Goal: Complete application form

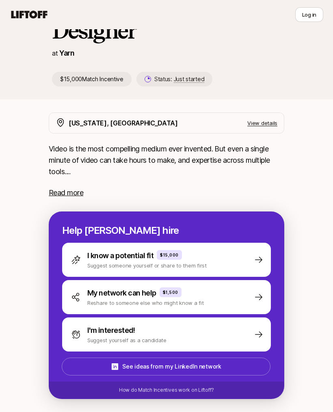
scroll to position [99, 0]
click at [229, 333] on div "I'm interested! Suggest yourself as a candidate" at bounding box center [166, 334] width 209 height 34
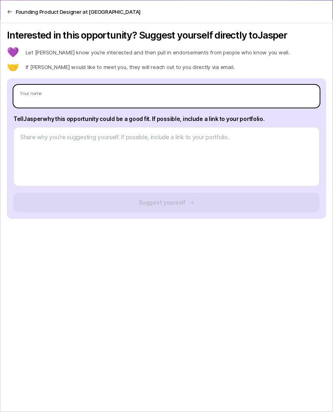
click at [281, 95] on input "text" at bounding box center [166, 96] width 306 height 23
type input "R"
type textarea "x"
type input "Ra"
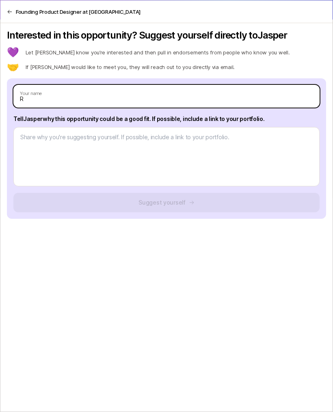
type input "Ra"
type textarea "x"
type input "Rav"
type textarea "x"
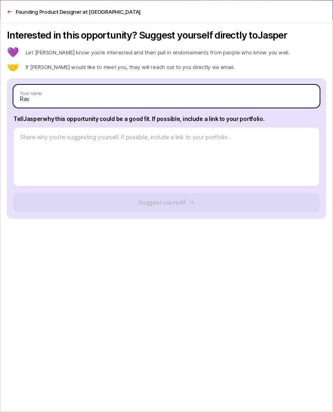
type input "[PERSON_NAME]"
type textarea "x"
type input "Ravin"
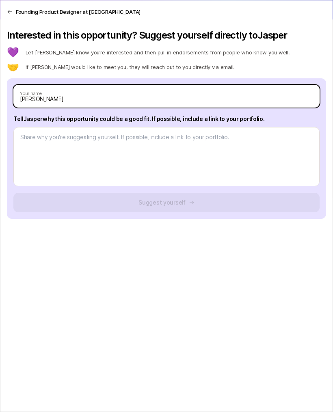
type textarea "x"
type input "[PERSON_NAME]"
type textarea "x"
type input "[PERSON_NAME]"
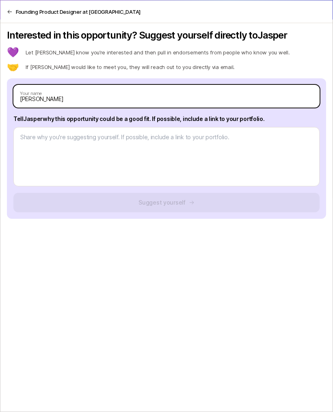
type input "[PERSON_NAME]"
type textarea "x"
type input "Ravindra"
type textarea "x"
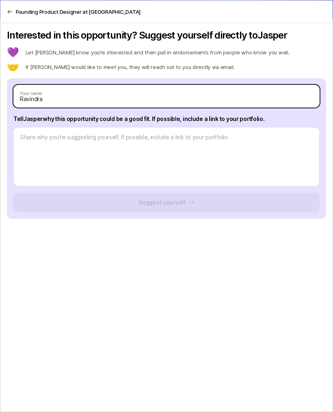
type input "Ravindra"
type textarea "x"
type input "[PERSON_NAME]"
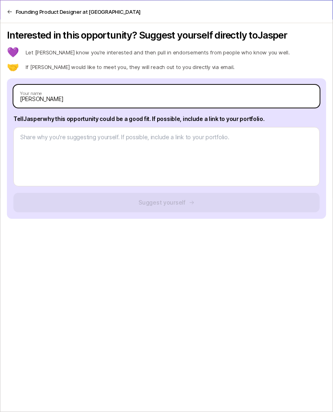
type textarea "x"
type input "Ravindra sh"
type textarea "x"
type input "[PERSON_NAME]"
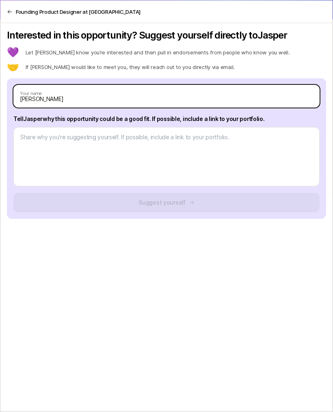
type input "[PERSON_NAME]"
type textarea "x"
type input "[PERSON_NAME]"
type textarea "x"
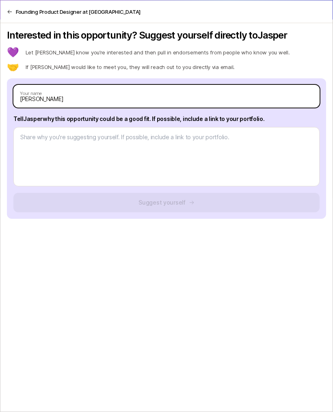
type input "[PERSON_NAME]"
type textarea "x"
type input "[PERSON_NAME]"
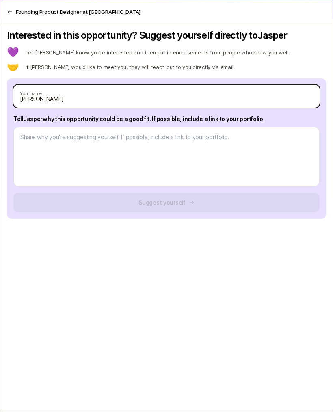
type textarea "x"
type input "[PERSON_NAME]"
type textarea "x"
type input "[PERSON_NAME]"
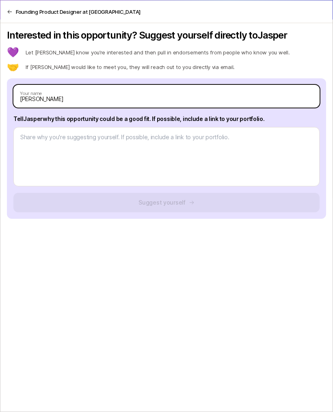
type input "[PERSON_NAME]"
type textarea "x"
type input "[PERSON_NAME]"
type textarea "x"
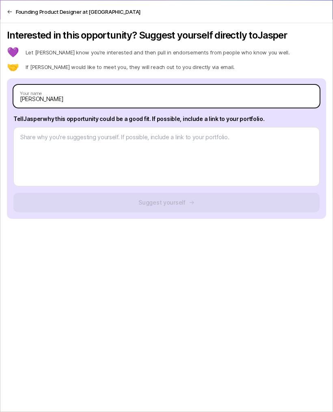
type input "[PERSON_NAME]"
type textarea "x"
type input "[PERSON_NAME]"
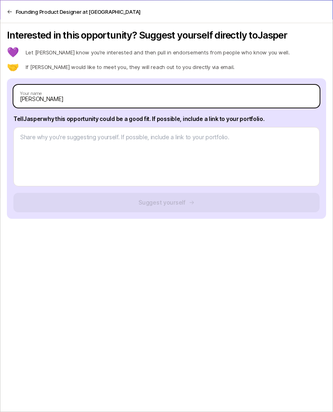
type textarea "x"
type input "[PERSON_NAME]"
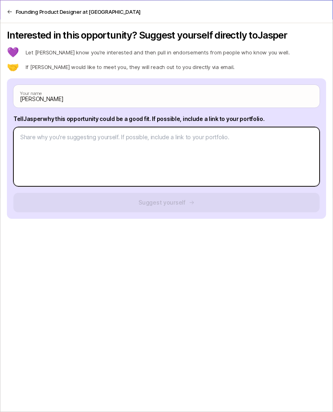
click at [251, 140] on textarea at bounding box center [166, 156] width 306 height 59
type textarea "I"
type textarea "x"
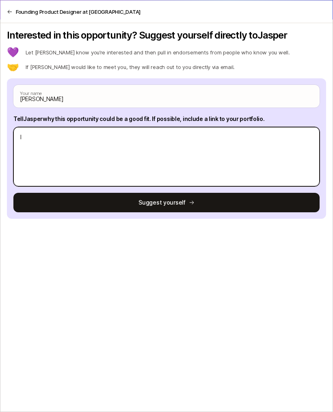
type textarea "I’"
type textarea "x"
type textarea "I’v"
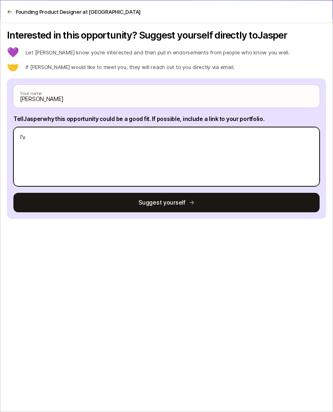
type textarea "x"
type textarea "I’ve"
type textarea "x"
type textarea "I’ve"
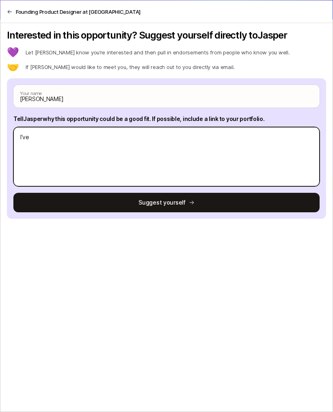
type textarea "I’ve"
type textarea "x"
type textarea "I’ve b"
type textarea "x"
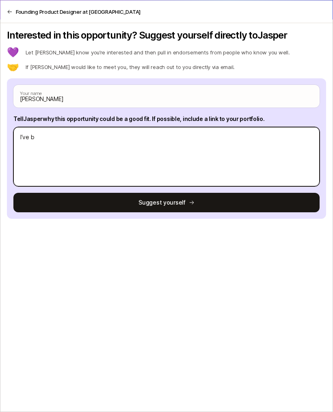
type textarea "I’ve be"
type textarea "x"
type textarea "I’ve bee"
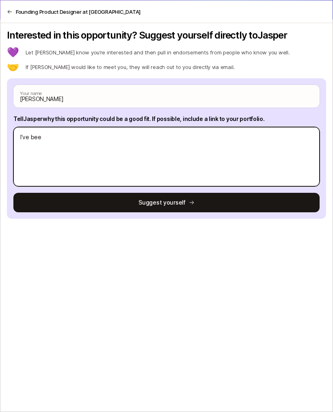
type textarea "x"
type textarea "I’ve been"
type textarea "x"
type textarea "I’ve been"
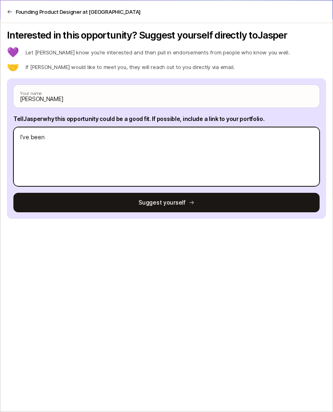
type textarea "I’ve been"
type textarea "x"
type textarea "I’ve been d"
type textarea "x"
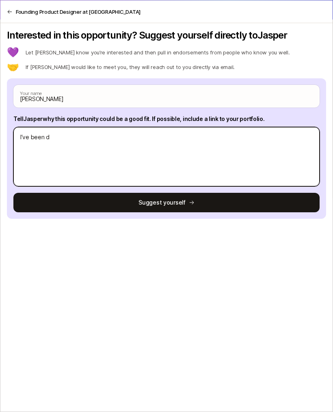
type textarea "I’ve been de"
type textarea "x"
type textarea "I’ve been des"
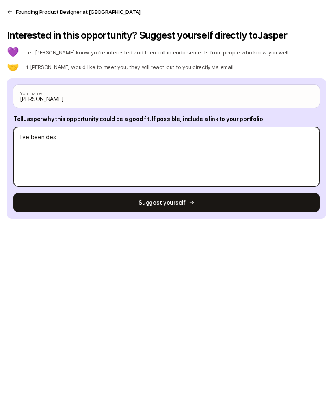
type textarea "x"
type textarea "I’ve been desi"
type textarea "x"
type textarea "I’ve been desig"
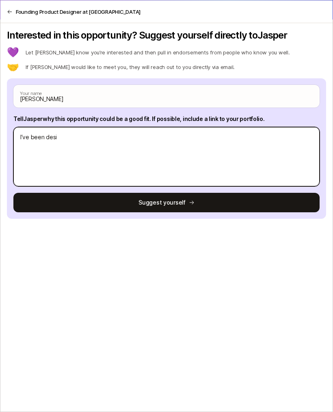
type textarea "I’ve been desig"
type textarea "x"
type textarea "I’ve been design"
type textarea "x"
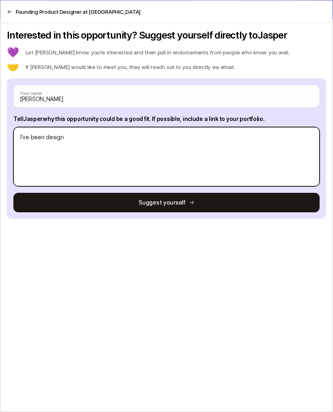
type textarea "I’ve been designi"
type textarea "x"
type textarea "I’ve been designin"
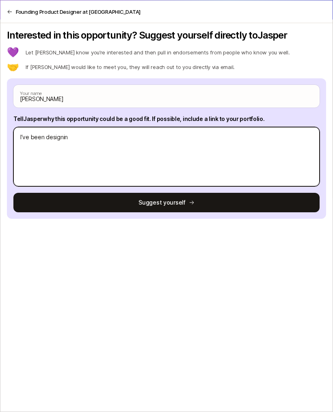
type textarea "x"
type textarea "I’ve been designing"
type textarea "x"
type textarea "I’ve been designing"
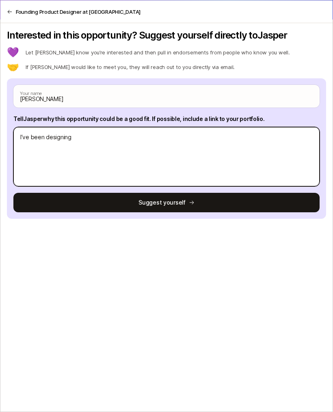
type textarea "I’ve been designing"
type textarea "x"
type textarea "I’ve been designing a"
type textarea "x"
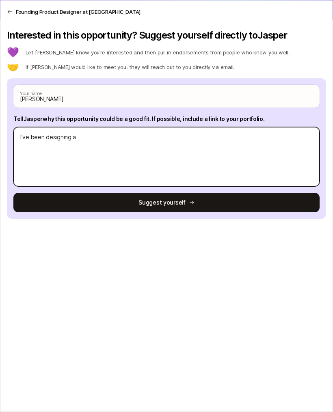
type textarea "I’ve been designing ai"
type textarea "x"
type textarea "I’ve been designing ai"
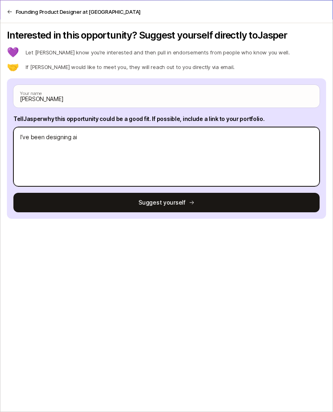
type textarea "x"
type textarea "I’ve been designing ai t"
type textarea "x"
type textarea "I’ve been designing ai to"
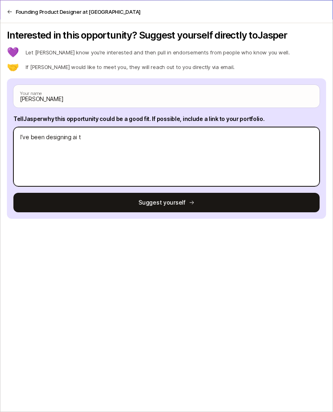
type textarea "I’ve been designing ai to"
type textarea "x"
type textarea "I’ve been designing ai too"
type textarea "x"
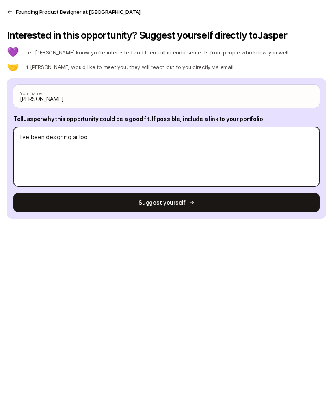
type textarea "I’ve been designing ai tool"
type textarea "x"
type textarea "I’ve been designing ai tools"
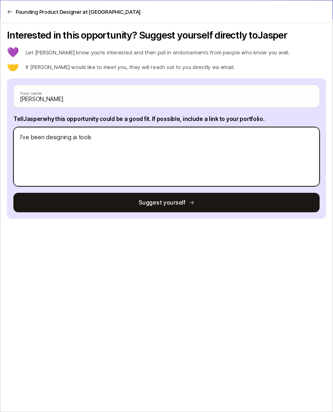
type textarea "x"
type textarea "I’ve been designing ai tools"
type textarea "x"
type textarea "I’ve been designing ai tools f"
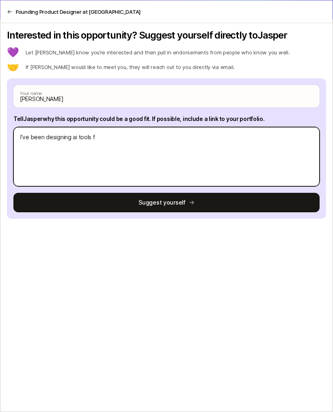
type textarea "I’ve been designing ai tools f"
type textarea "x"
type textarea "I’ve been designing ai tools fo"
type textarea "x"
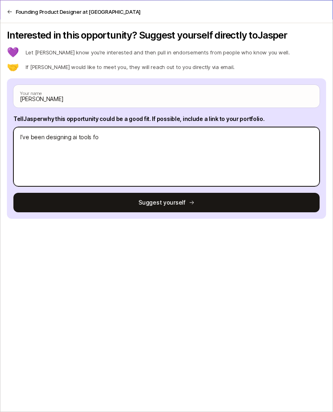
type textarea "I’ve been designing ai tools for"
type textarea "x"
type textarea "I’ve been designing ai tools for"
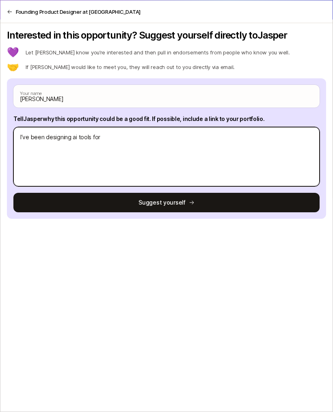
type textarea "x"
type textarea "I’ve been designing ai tools for a"
type textarea "x"
type textarea "I’ve been designing ai tools for a"
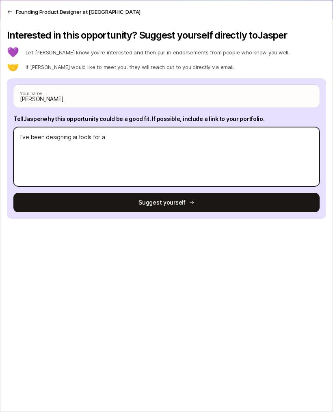
type textarea "I’ve been designing ai tools for a"
type textarea "x"
type textarea "I’ve been designing ai tools for a y"
type textarea "x"
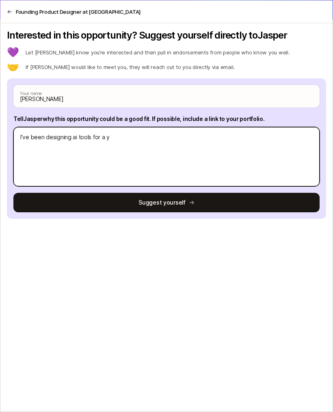
type textarea "I’ve been designing ai tools for a ye"
type textarea "x"
type textarea "I’ve been designing ai tools for a yea"
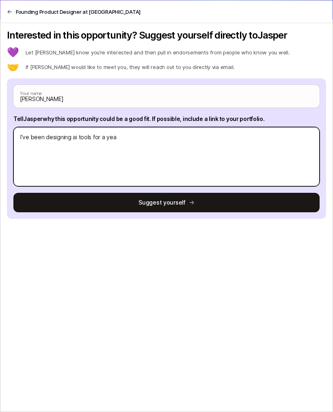
type textarea "x"
type textarea "I’ve been designing ai tools for a year"
type textarea "x"
type textarea "I’ve been designing ai tools for a year"
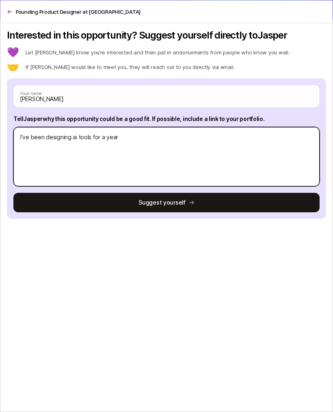
type textarea "I’ve been designing ai tools for a year"
type textarea "x"
type textarea "I’ve been designing ai tools for a year"
type textarea "x"
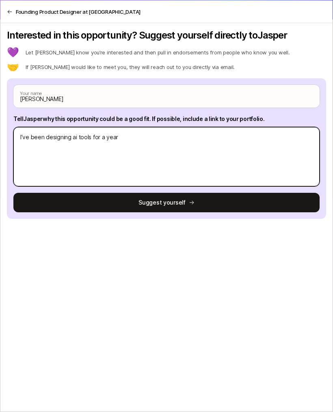
type textarea "I’ve been designing ai tools for a yea"
type textarea "x"
type textarea "I’ve been designing ai tools for a ye"
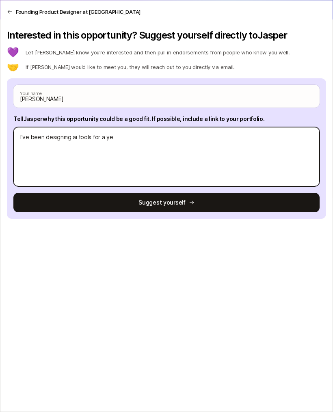
type textarea "x"
type textarea "I’ve been designing ai tools for a y"
type textarea "x"
type textarea "I’ve been designing ai tools for a"
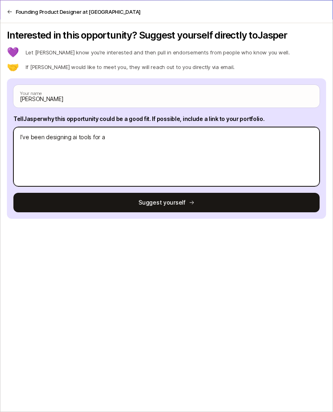
type textarea "I’ve been designing ai tools for a"
type textarea "x"
type textarea "I’ve been designing ai tools for a"
type textarea "x"
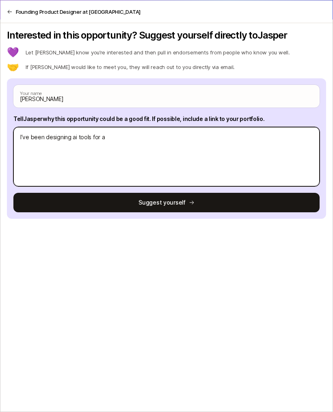
type textarea "I’ve been designing ai tools for"
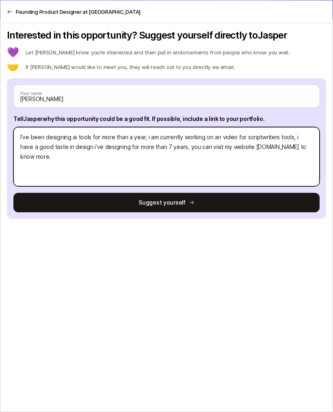
click at [247, 199] on button "Suggest yourself" at bounding box center [166, 202] width 306 height 19
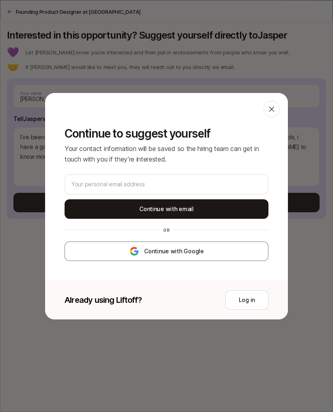
click at [236, 252] on button "Continue with Google" at bounding box center [167, 250] width 204 height 19
